Goal: Complete application form

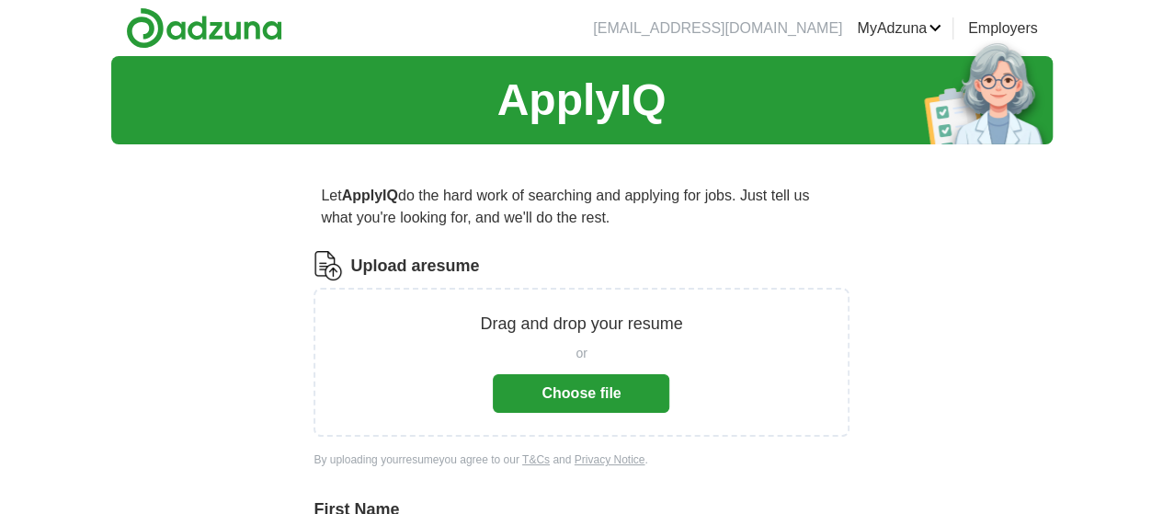
click at [592, 391] on button "Choose file" at bounding box center [581, 393] width 177 height 39
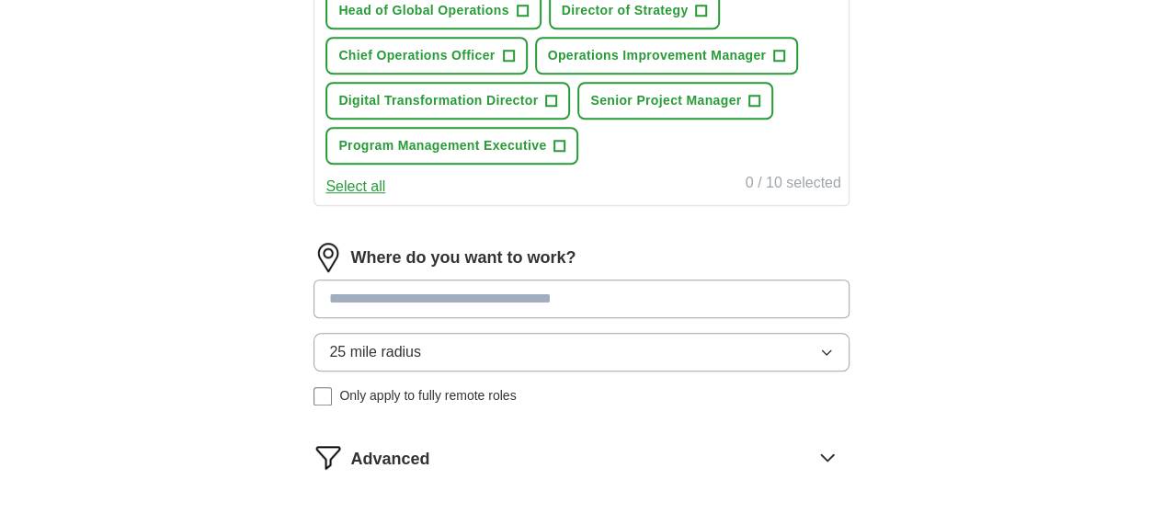
scroll to position [838, 0]
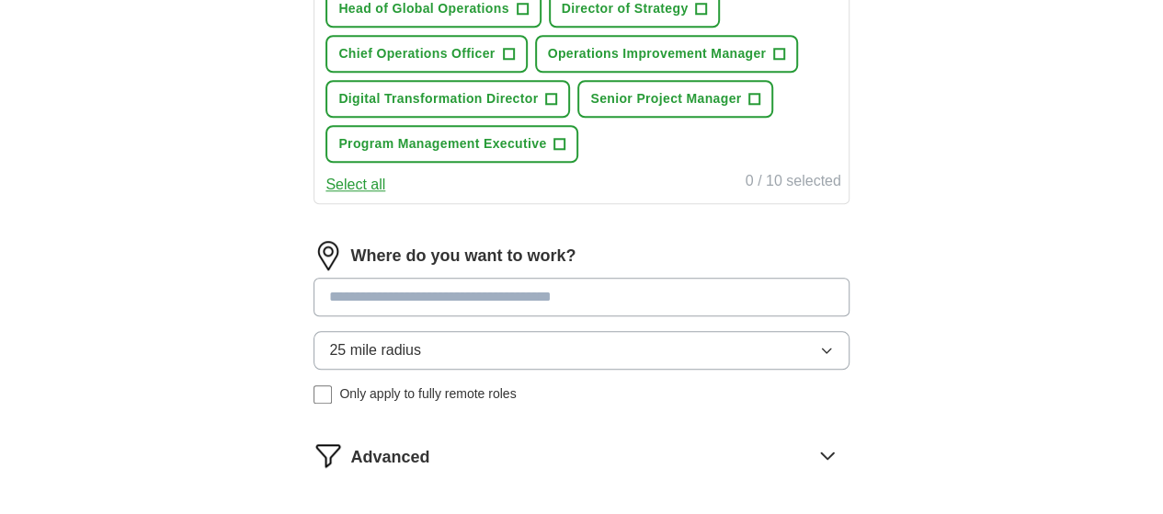
click at [385, 196] on button "Select all" at bounding box center [355, 185] width 60 height 22
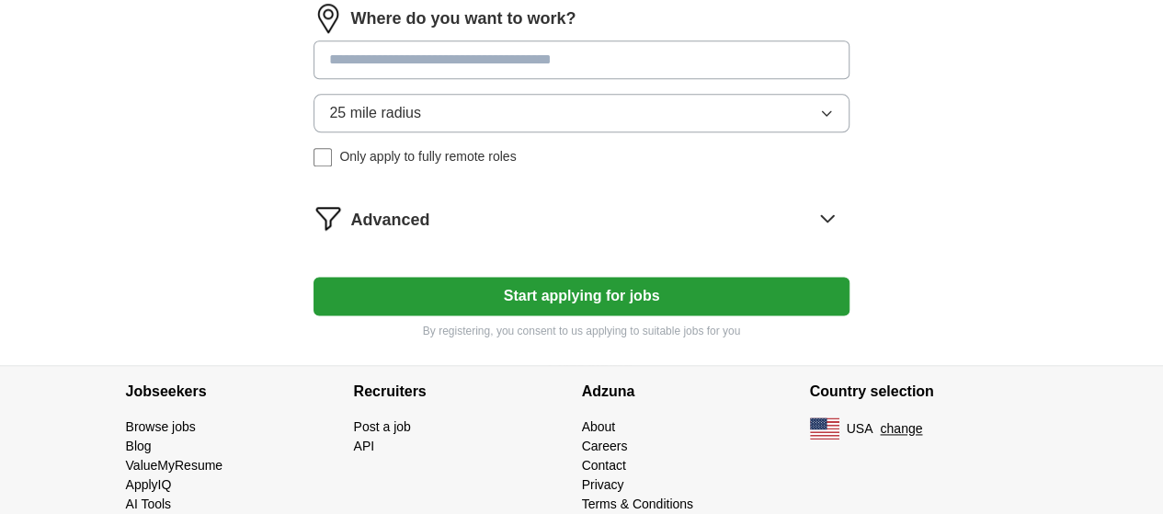
scroll to position [1077, 0]
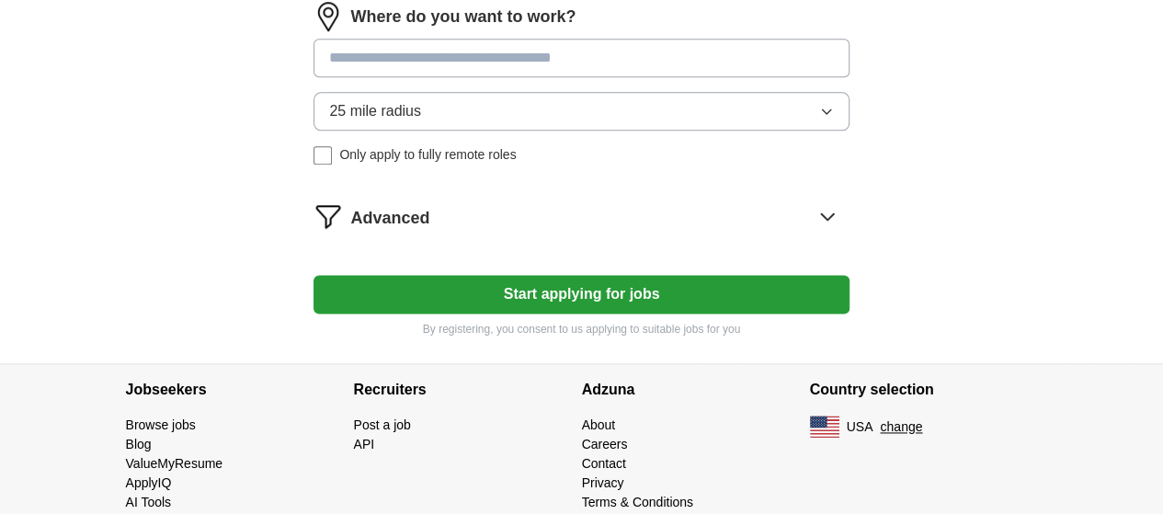
click at [819, 119] on icon "button" at bounding box center [826, 111] width 15 height 15
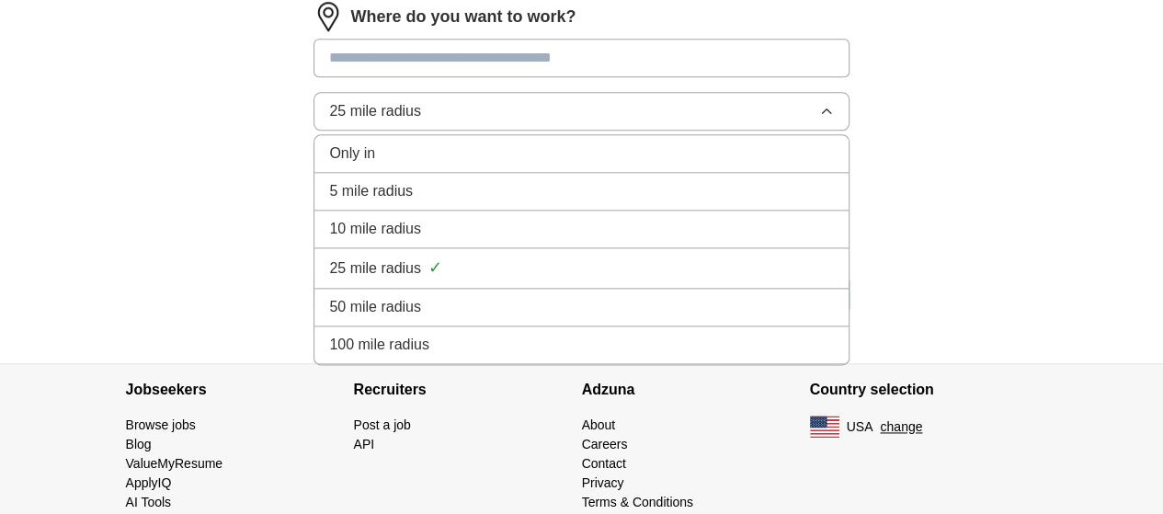
scroll to position [1191, 0]
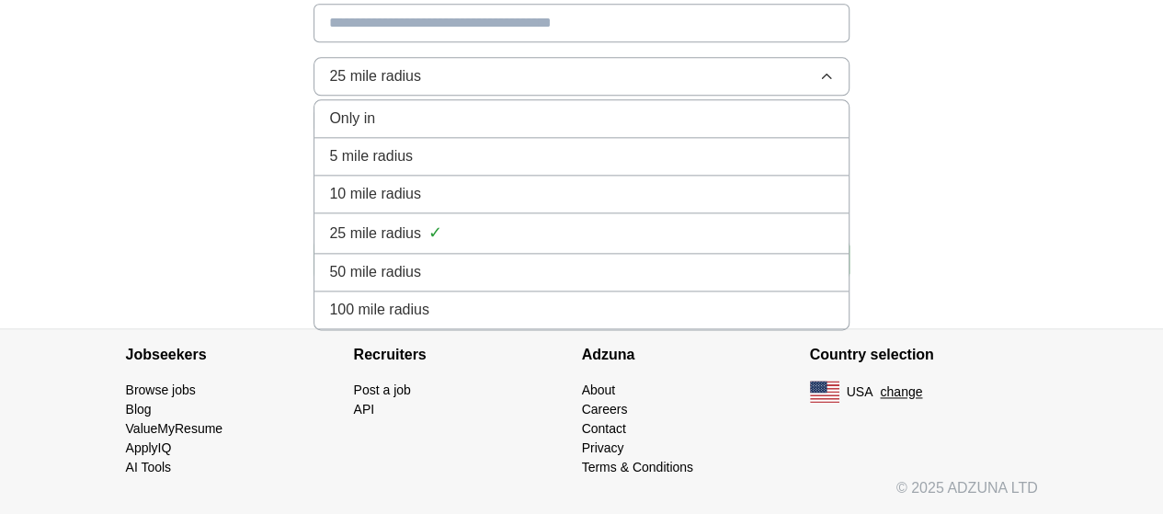
click at [819, 84] on icon "button" at bounding box center [826, 76] width 15 height 15
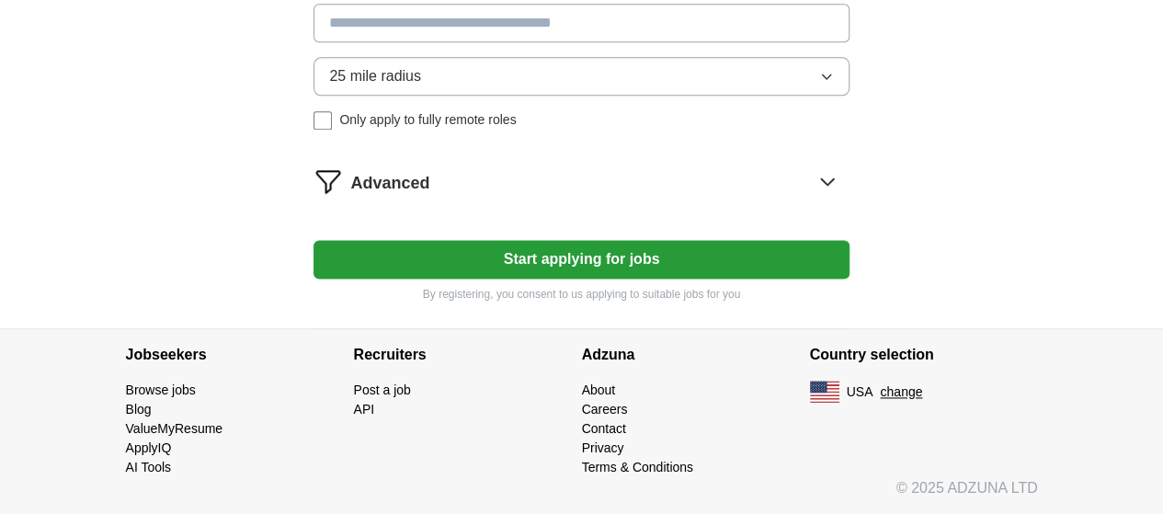
click at [813, 196] on icon at bounding box center [827, 180] width 29 height 29
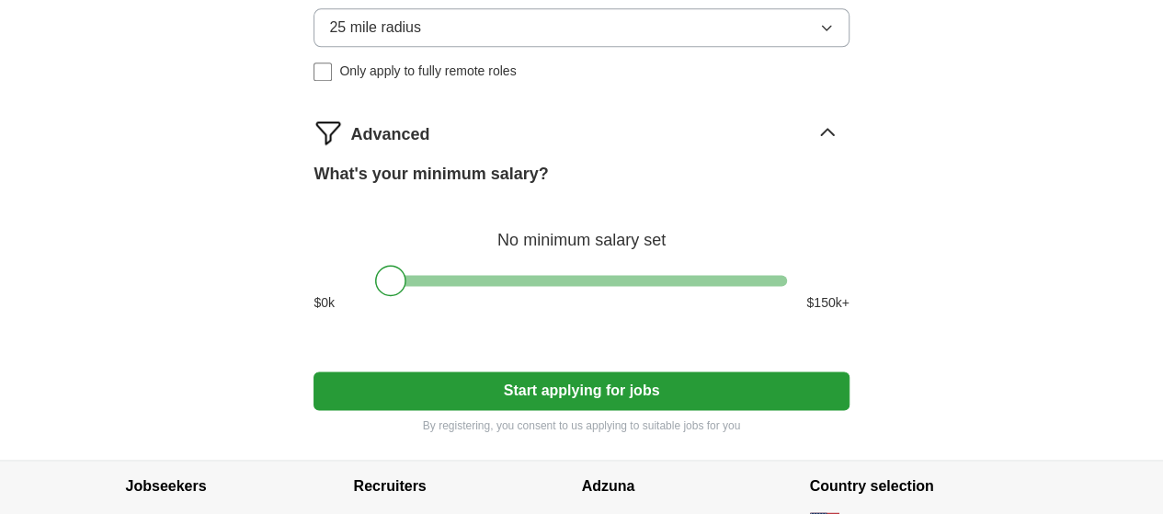
scroll to position [1158, 0]
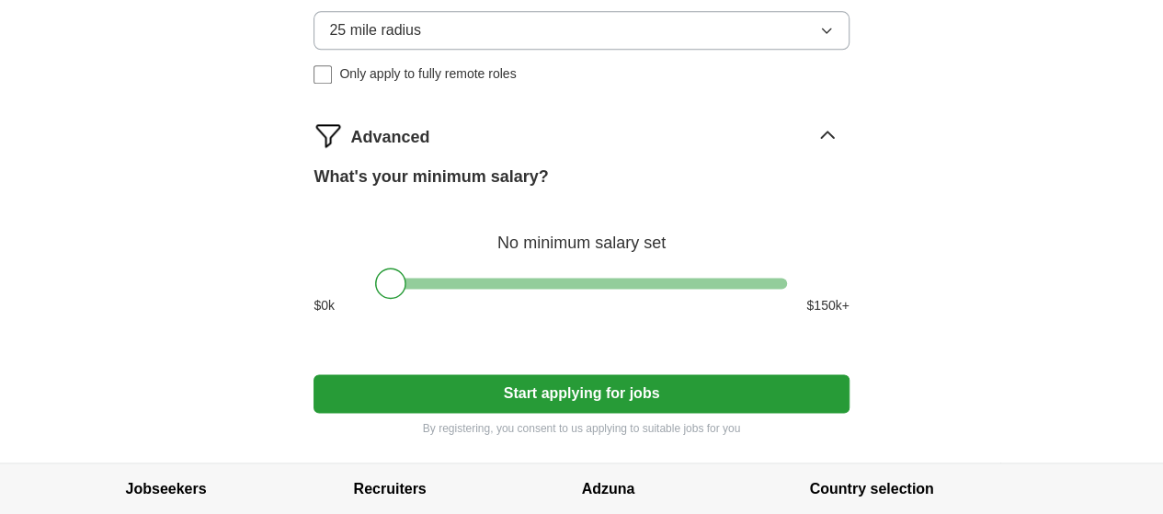
click at [819, 38] on icon "button" at bounding box center [826, 30] width 15 height 15
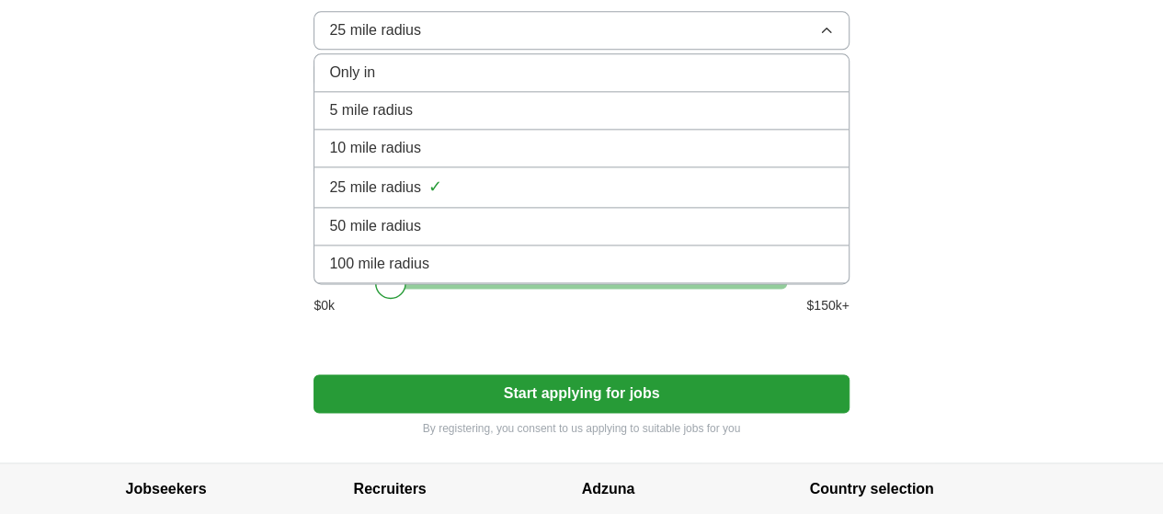
click at [680, 92] on li "Only in" at bounding box center [580, 73] width 533 height 38
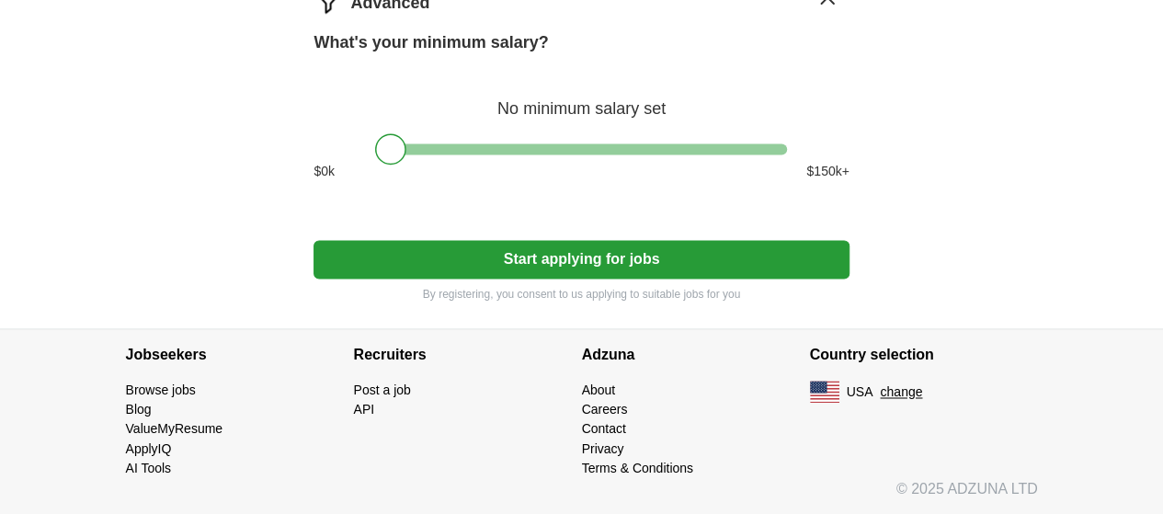
scroll to position [1422, 0]
click at [625, 255] on button "Start applying for jobs" at bounding box center [580, 259] width 535 height 39
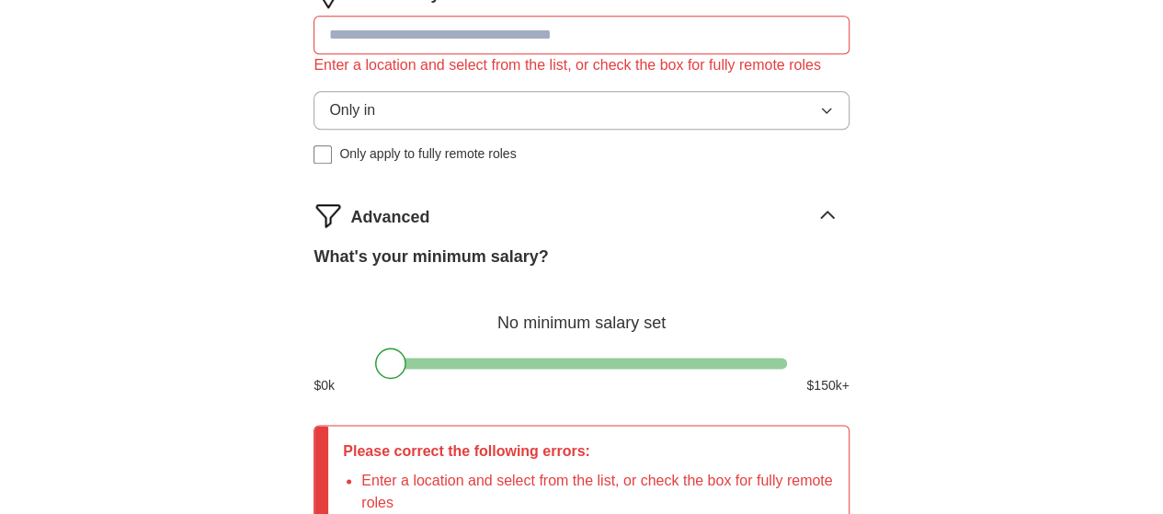
scroll to position [1096, 0]
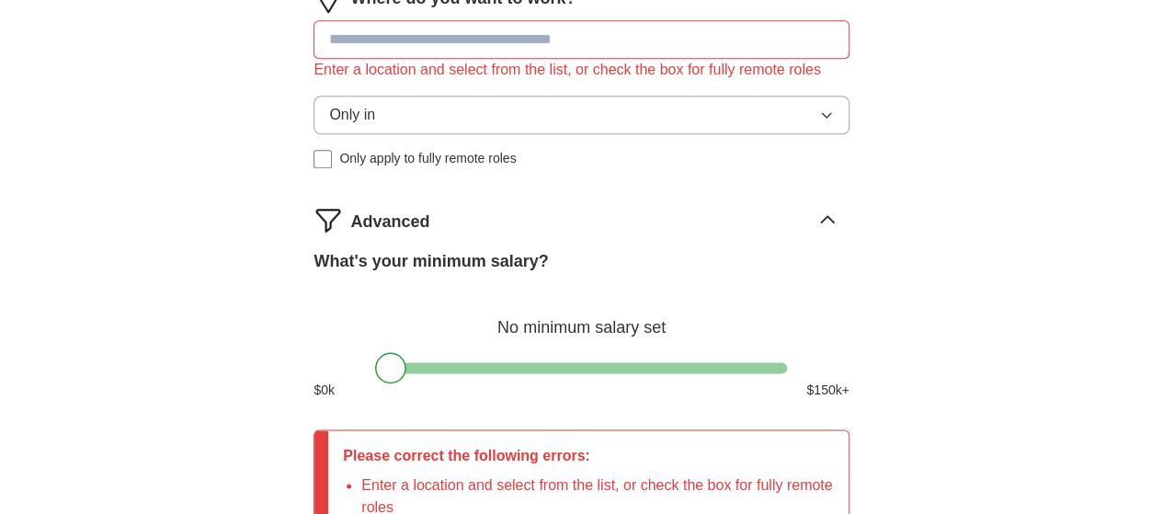
click at [487, 59] on input at bounding box center [580, 39] width 535 height 39
type input "******"
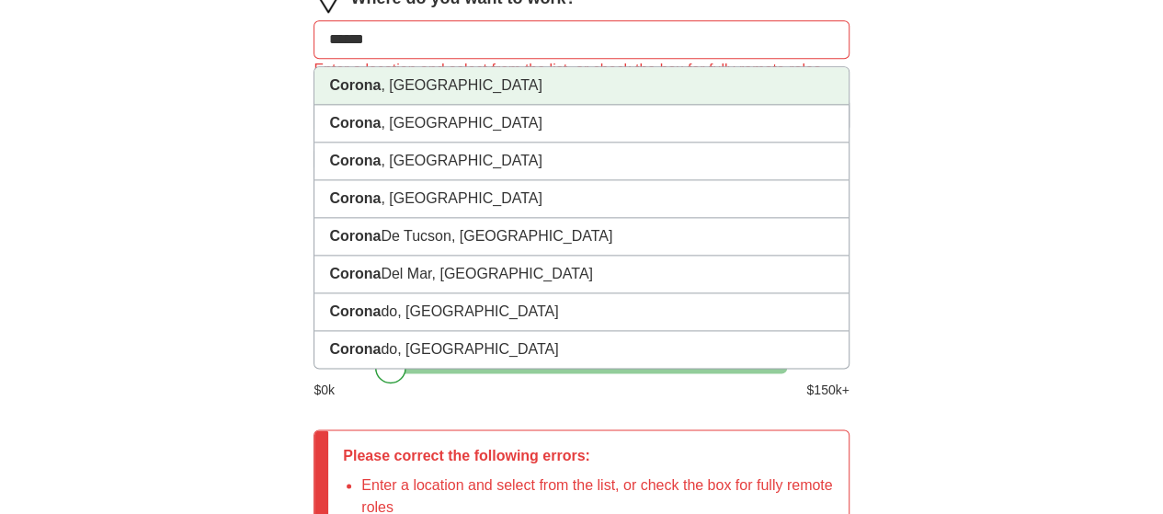
click at [482, 105] on li "[GEOGRAPHIC_DATA] , [GEOGRAPHIC_DATA]" at bounding box center [580, 86] width 533 height 38
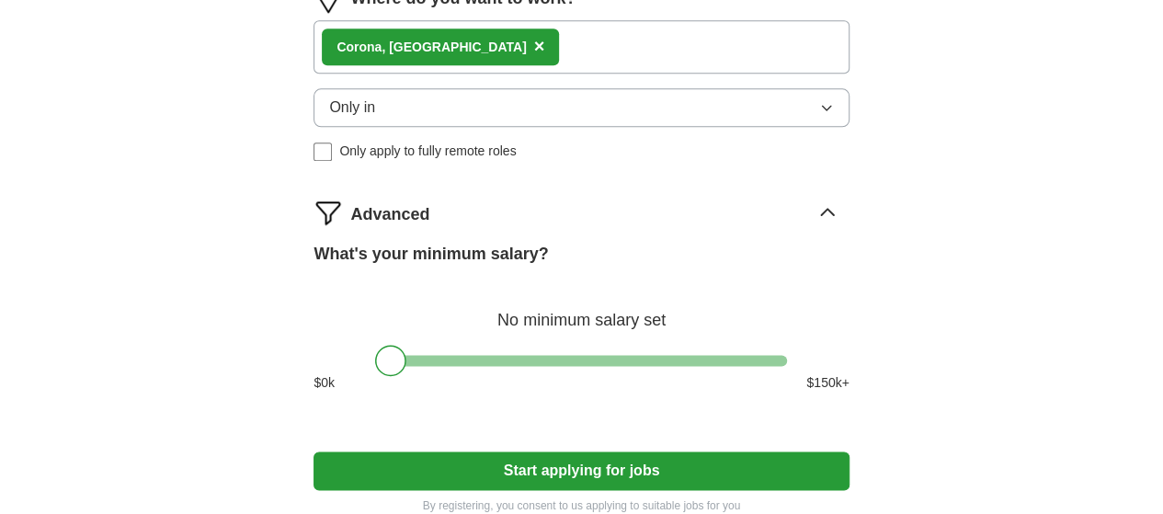
click at [819, 115] on icon "button" at bounding box center [826, 107] width 15 height 15
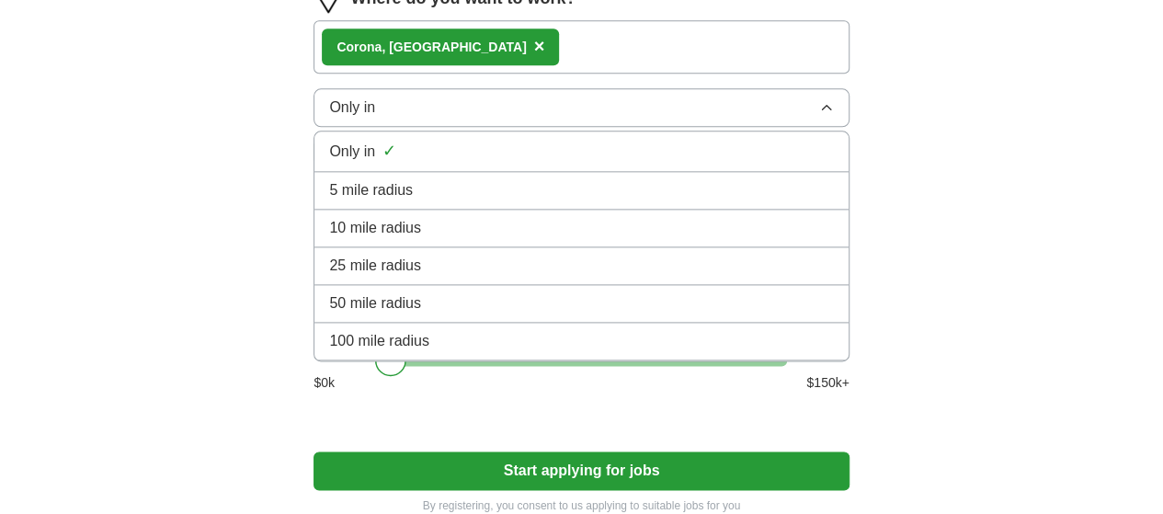
click at [581, 352] on div "100 mile radius" at bounding box center [581, 341] width 504 height 22
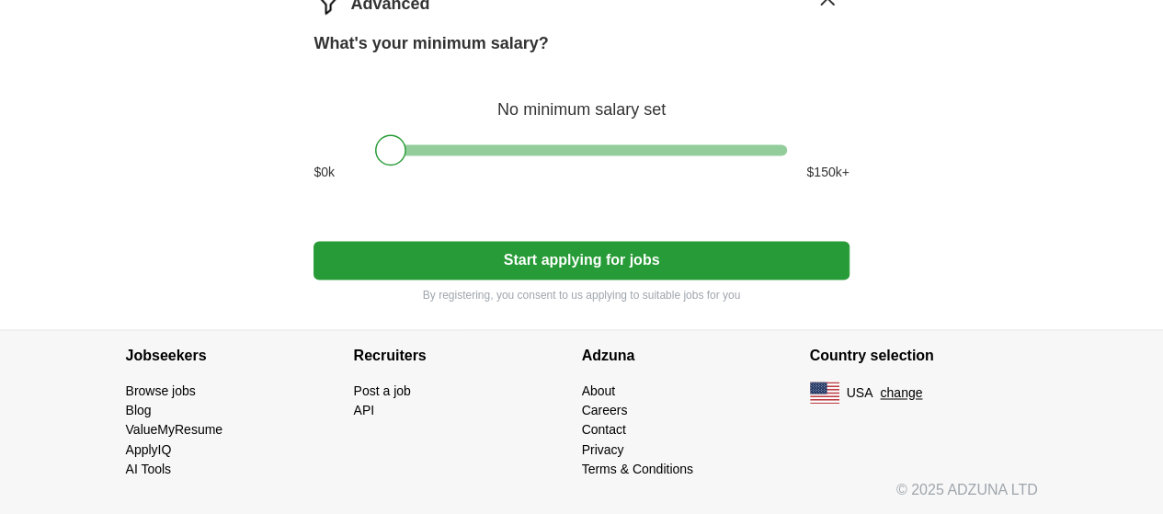
scroll to position [1317, 0]
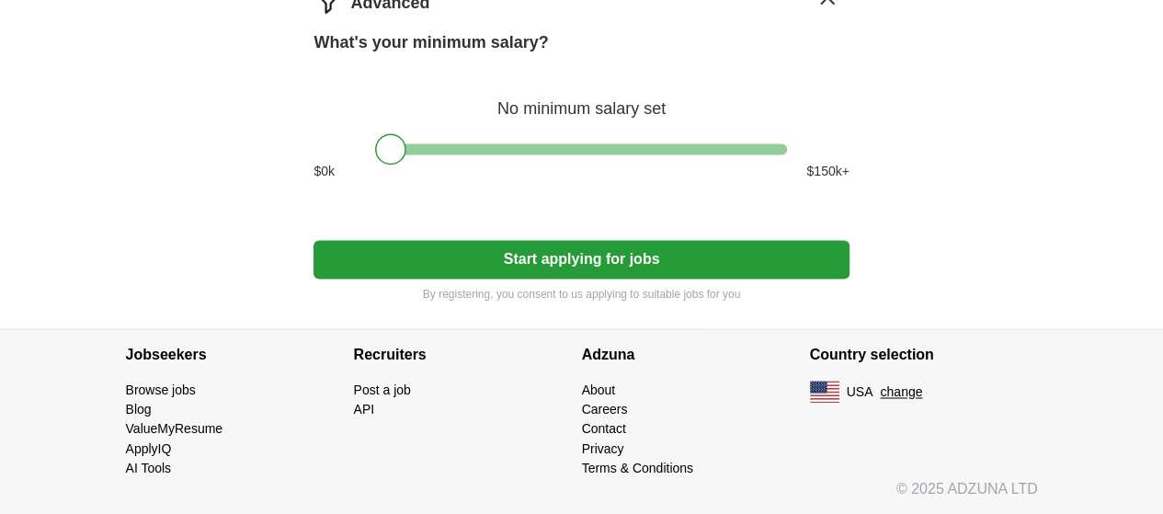
click at [620, 279] on button "Start applying for jobs" at bounding box center [580, 259] width 535 height 39
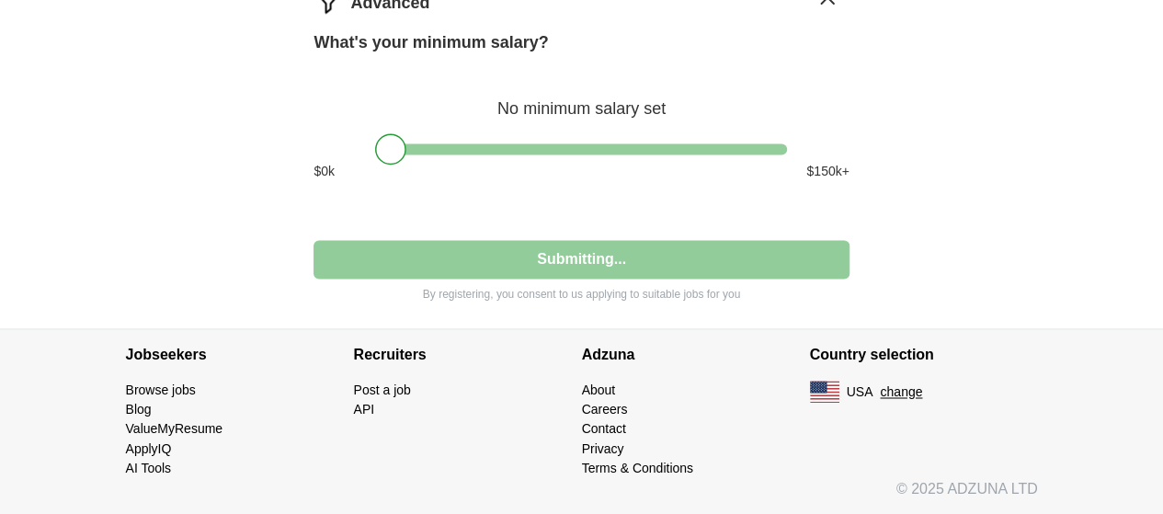
select select "**"
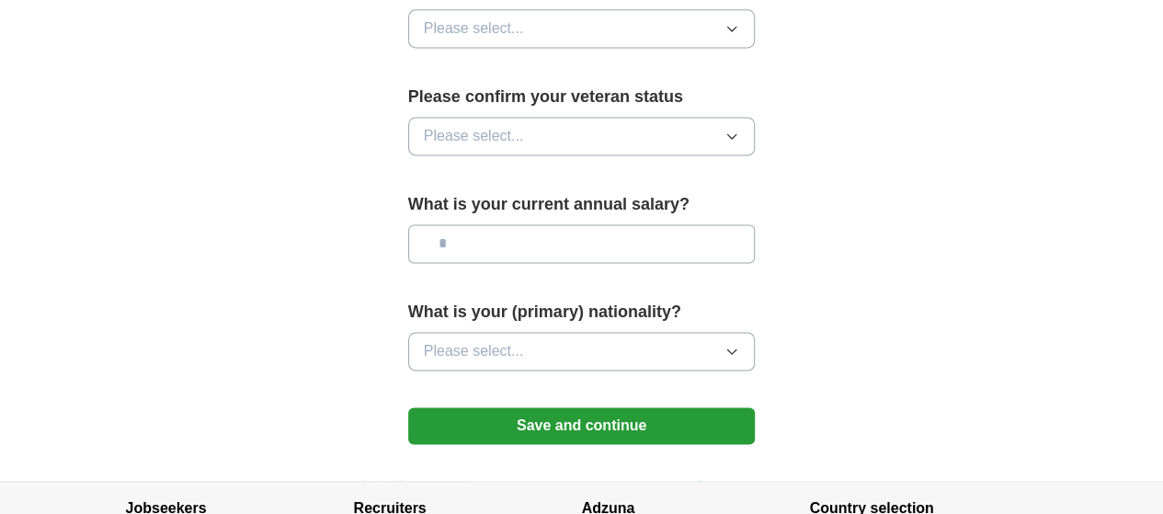
scroll to position [1391, 0]
